Goal: Information Seeking & Learning: Learn about a topic

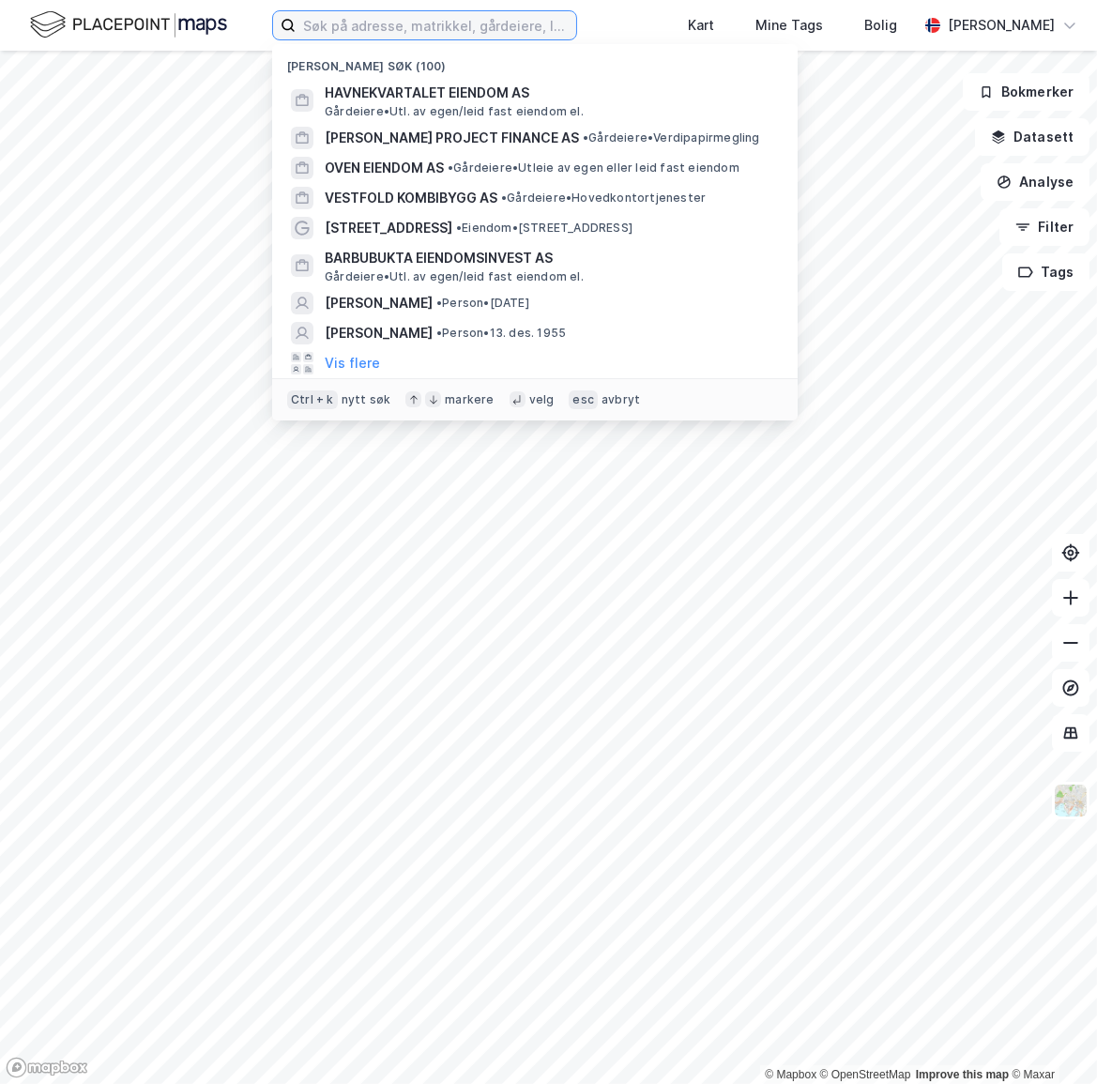
click at [351, 29] on input at bounding box center [436, 25] width 281 height 28
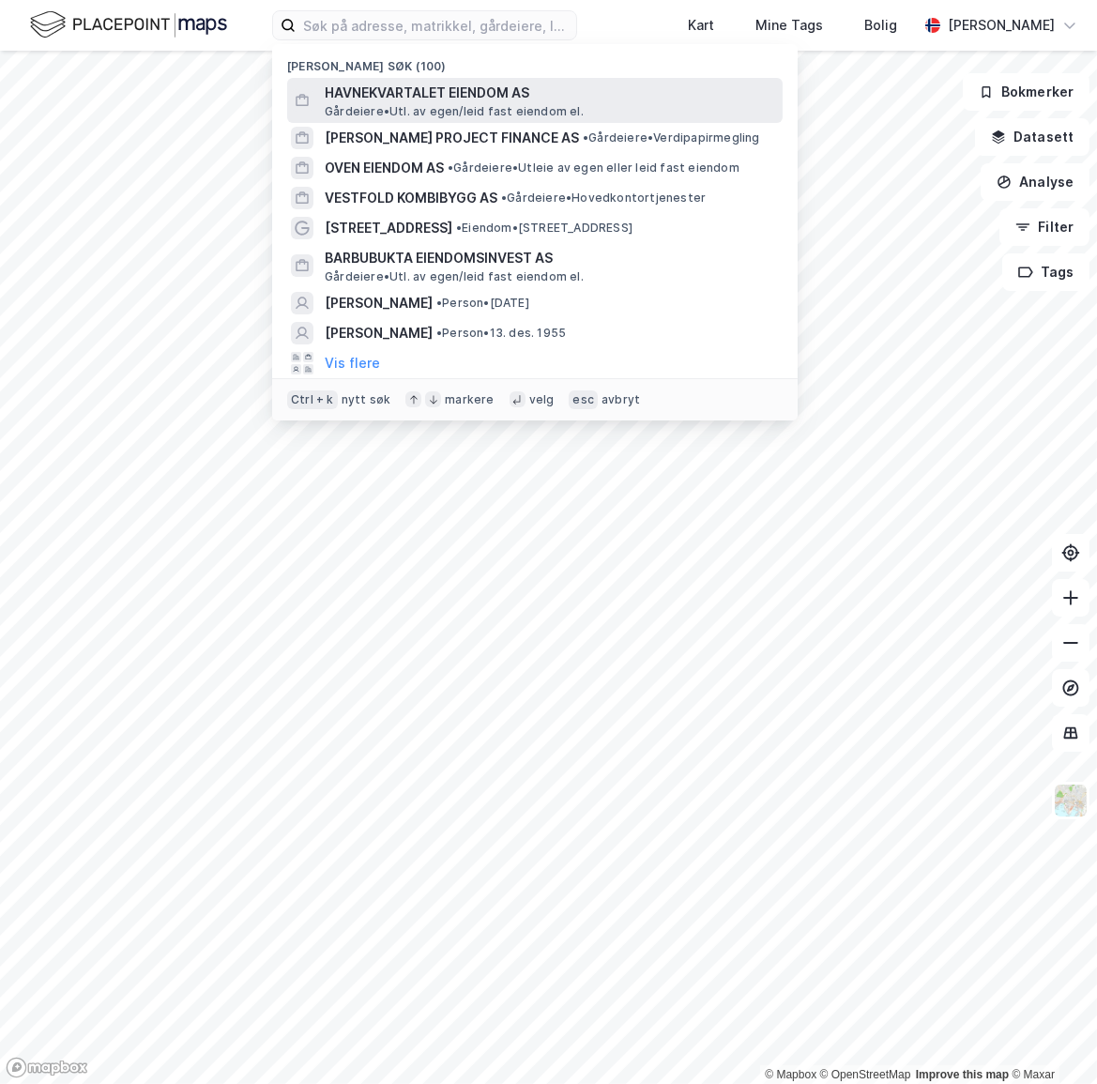
click at [407, 98] on span "HAVNEKVARTALET EIENDOM AS" at bounding box center [550, 93] width 450 height 23
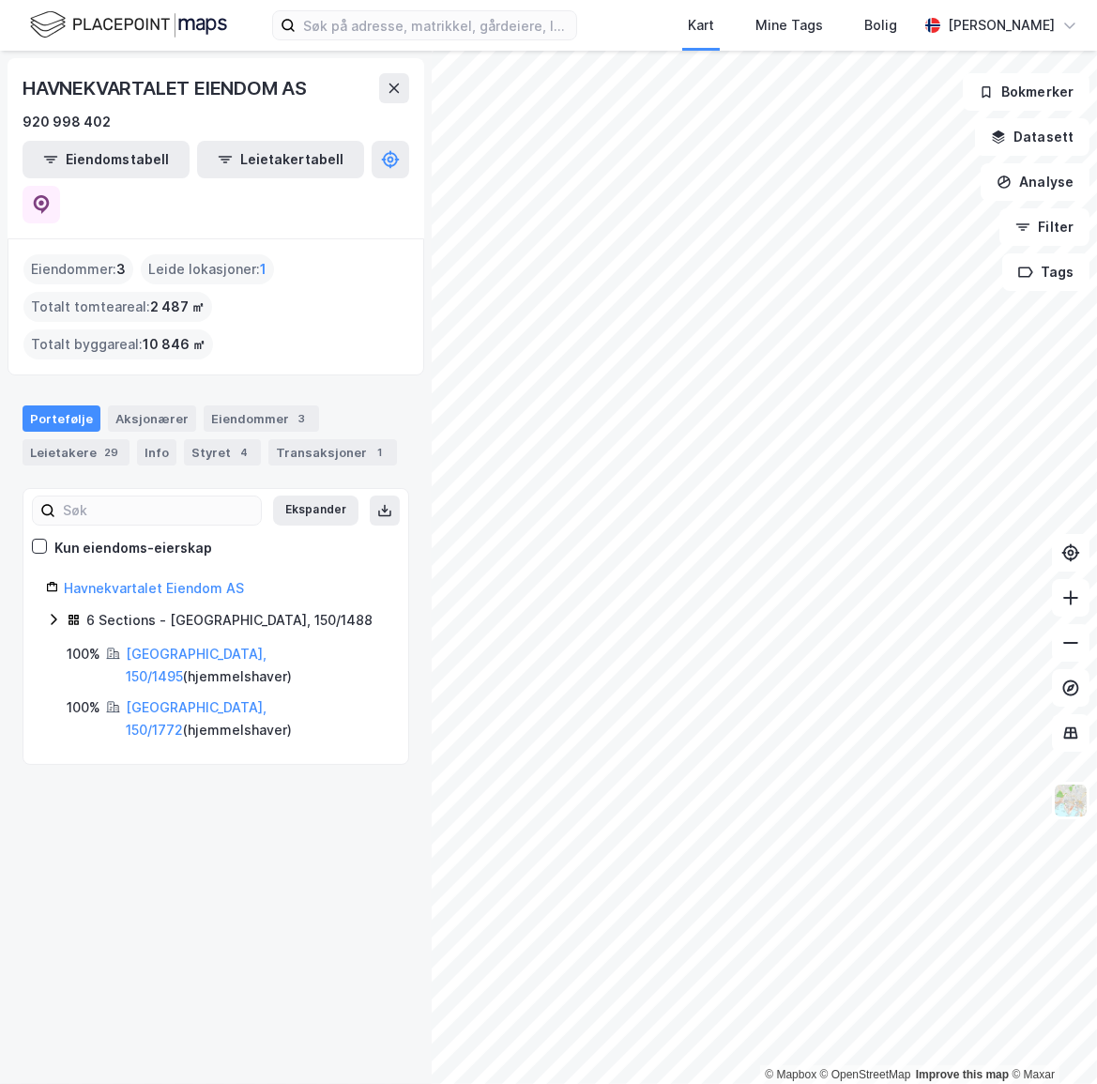
click at [94, 739] on div "HAVNEKVARTALET EIENDOM AS 920 998 402 Eiendomstabell Leietakertabell Eiendommer…" at bounding box center [216, 567] width 432 height 1033
click at [274, 405] on div "Eiendommer 3" at bounding box center [261, 418] width 115 height 26
